Goal: Task Accomplishment & Management: Manage account settings

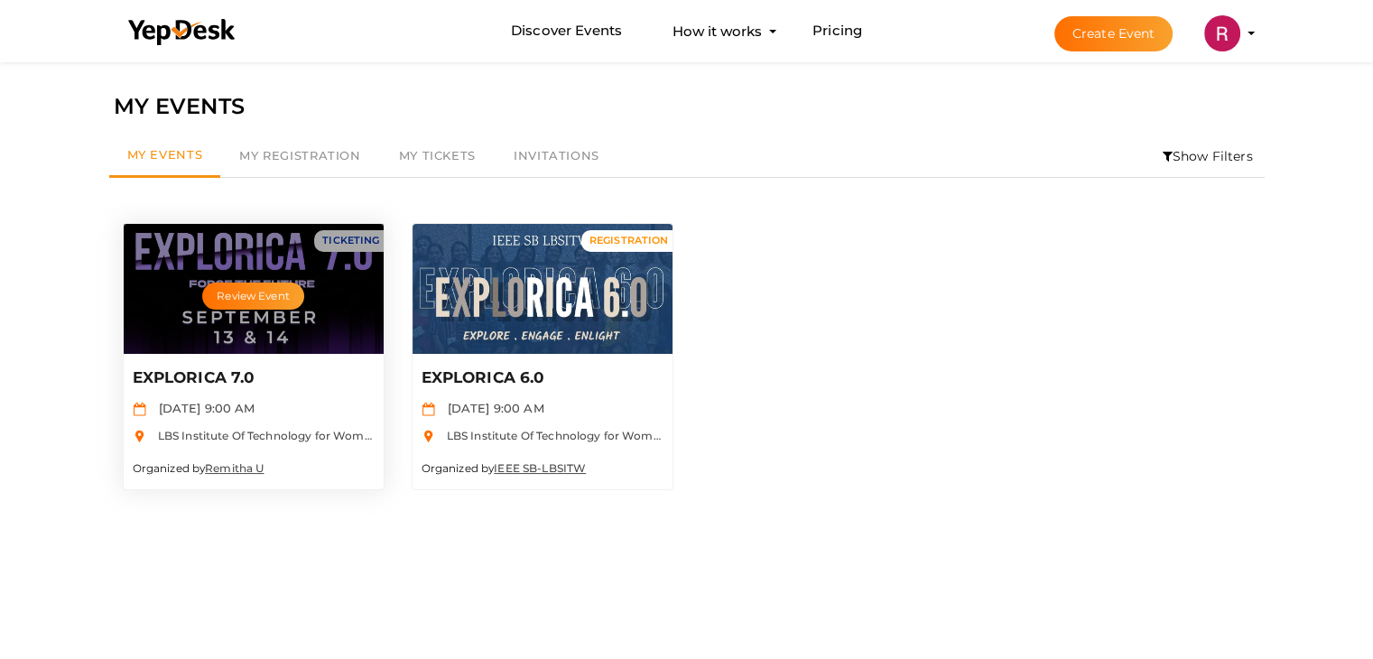
click at [271, 350] on div "Review Event" at bounding box center [254, 289] width 260 height 130
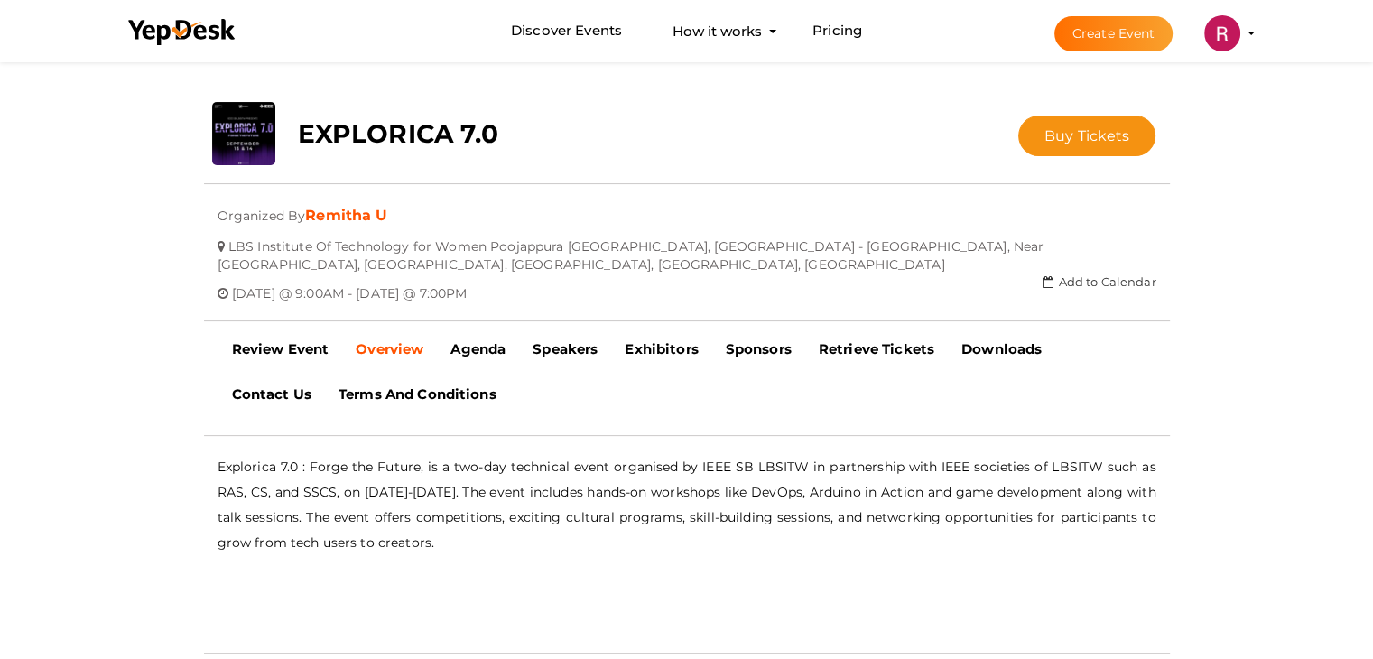
scroll to position [289, 0]
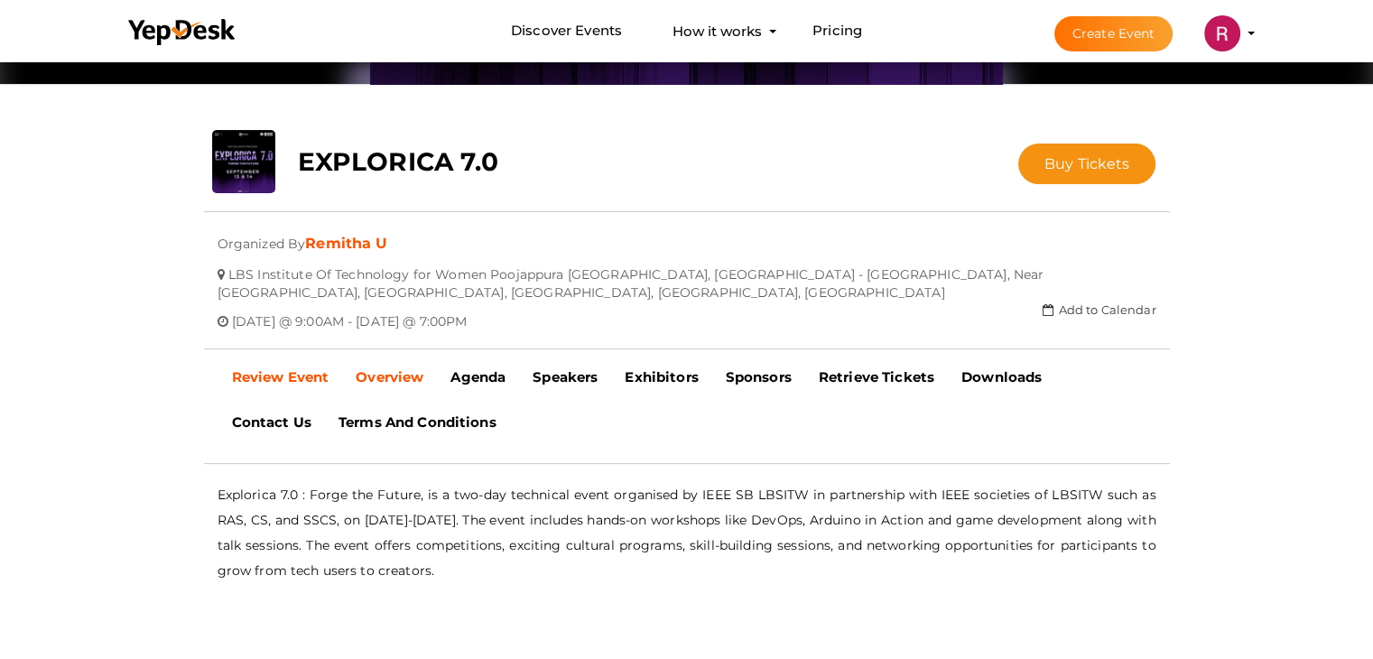
click at [297, 368] on b "Review Event" at bounding box center [280, 376] width 97 height 17
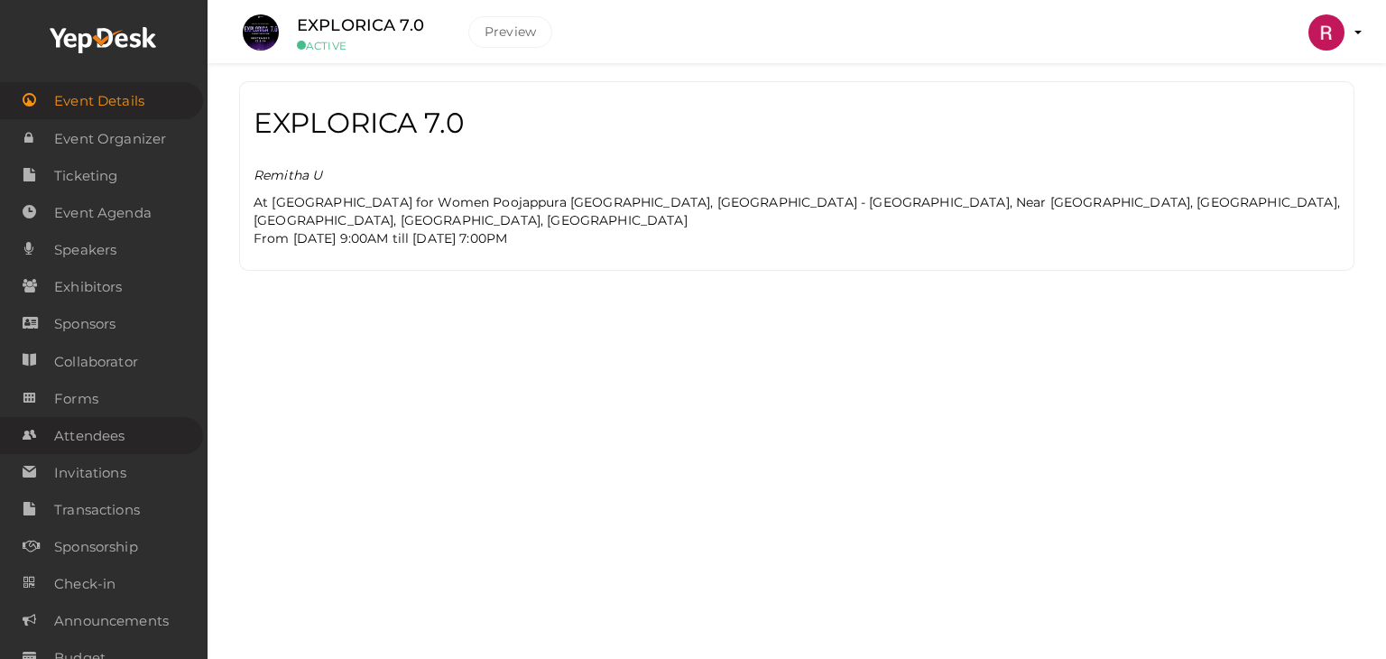
click at [109, 441] on span "Attendees" at bounding box center [89, 436] width 70 height 36
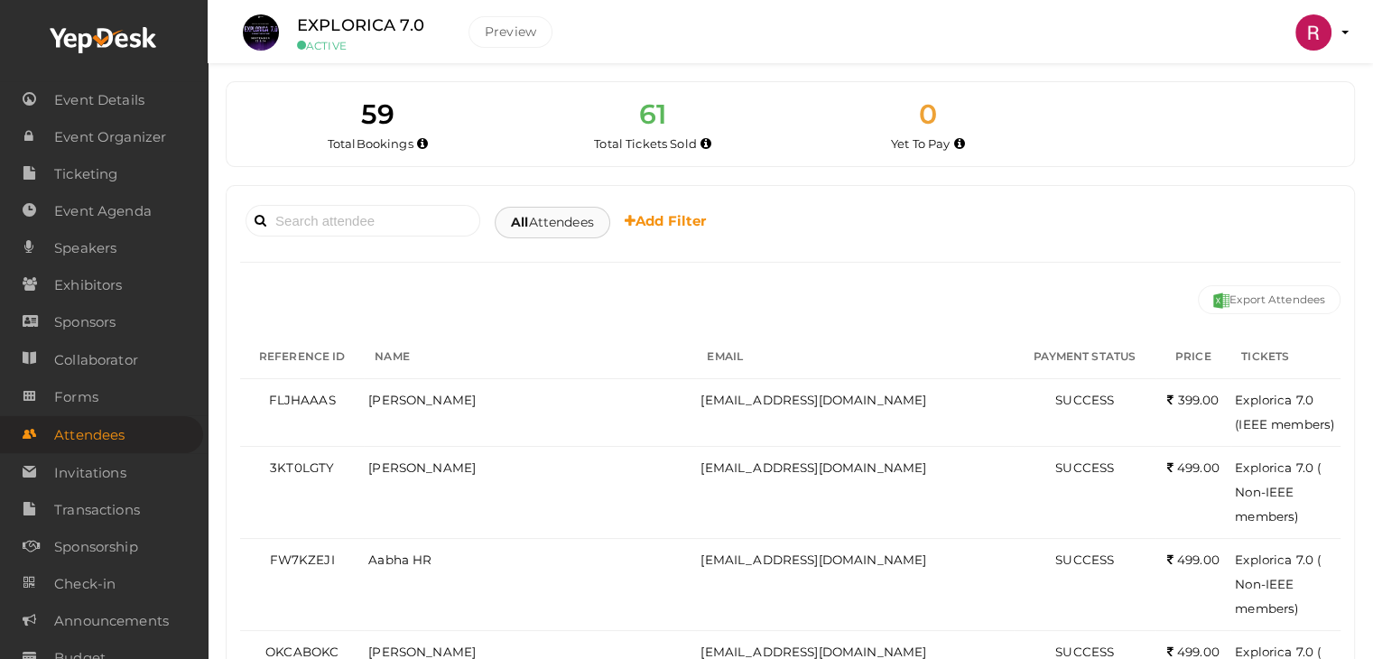
click at [542, 218] on span "All Attendees" at bounding box center [552, 222] width 83 height 19
click at [569, 310] on link "Yet to Pay" at bounding box center [583, 310] width 143 height 42
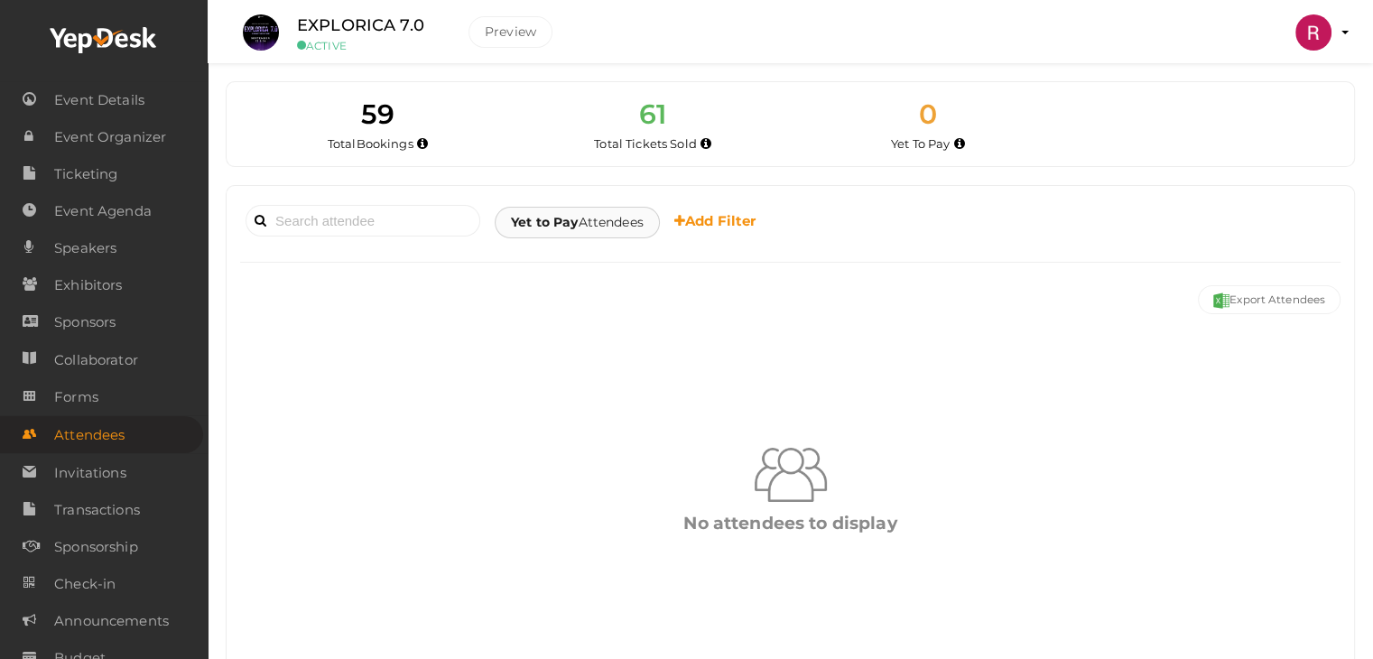
click at [555, 234] on div "Yet to Pay Attendees All Yet to Pay Completed" at bounding box center [577, 223] width 165 height 32
click at [572, 224] on b "Yet to Pay" at bounding box center [544, 222] width 67 height 16
click at [542, 348] on link "Completed" at bounding box center [583, 351] width 143 height 42
